Goal: Information Seeking & Learning: Learn about a topic

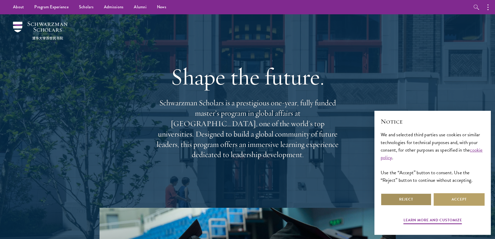
click at [403, 204] on button "Reject" at bounding box center [406, 199] width 51 height 12
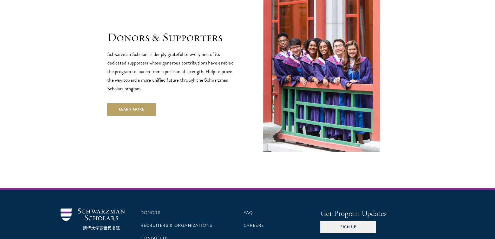
scroll to position [1549, 0]
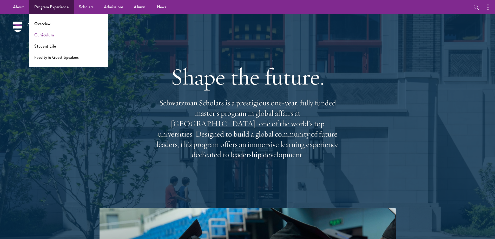
click at [44, 35] on link "Curriculum" at bounding box center [44, 35] width 20 height 6
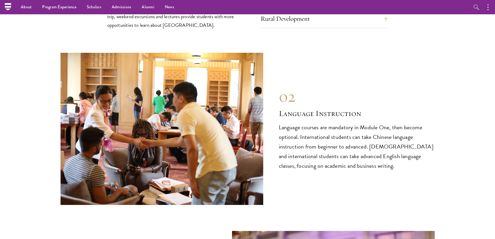
scroll to position [2237, 0]
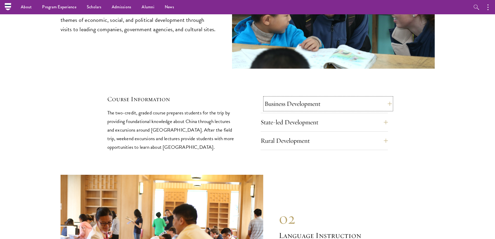
click at [295, 98] on button "Business Development" at bounding box center [328, 104] width 127 height 12
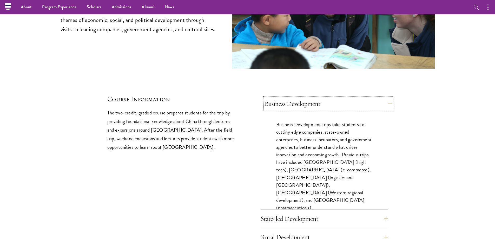
click at [295, 98] on button "Business Development" at bounding box center [328, 104] width 127 height 12
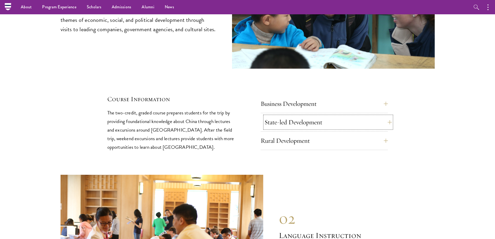
click at [295, 116] on button "State-led Development" at bounding box center [328, 122] width 127 height 12
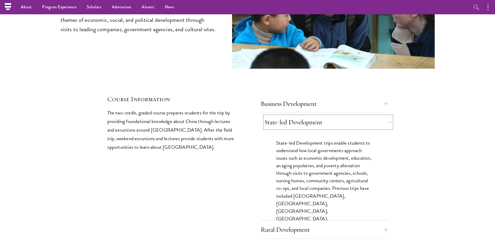
click at [295, 116] on button "State-led Development" at bounding box center [328, 122] width 127 height 12
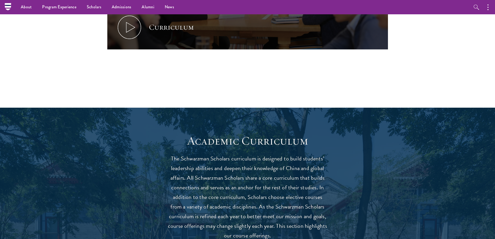
scroll to position [0, 0]
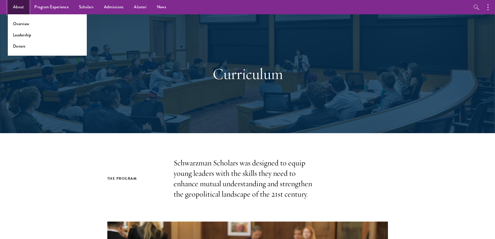
click at [14, 7] on link "About" at bounding box center [18, 7] width 21 height 14
